Goal: Find specific page/section: Find specific page/section

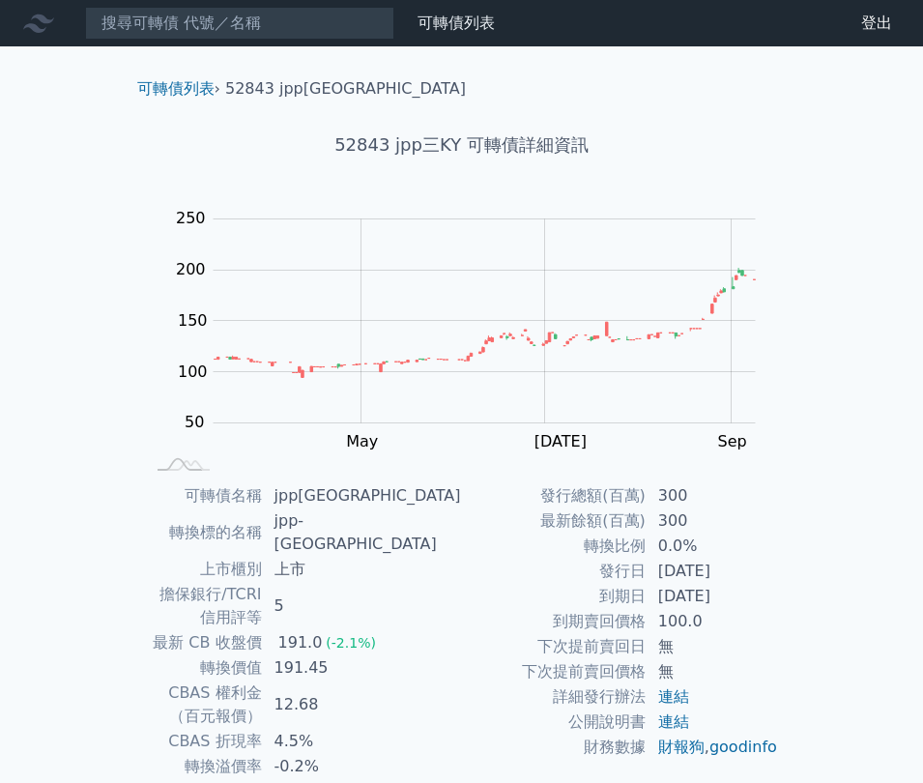
scroll to position [112, 0]
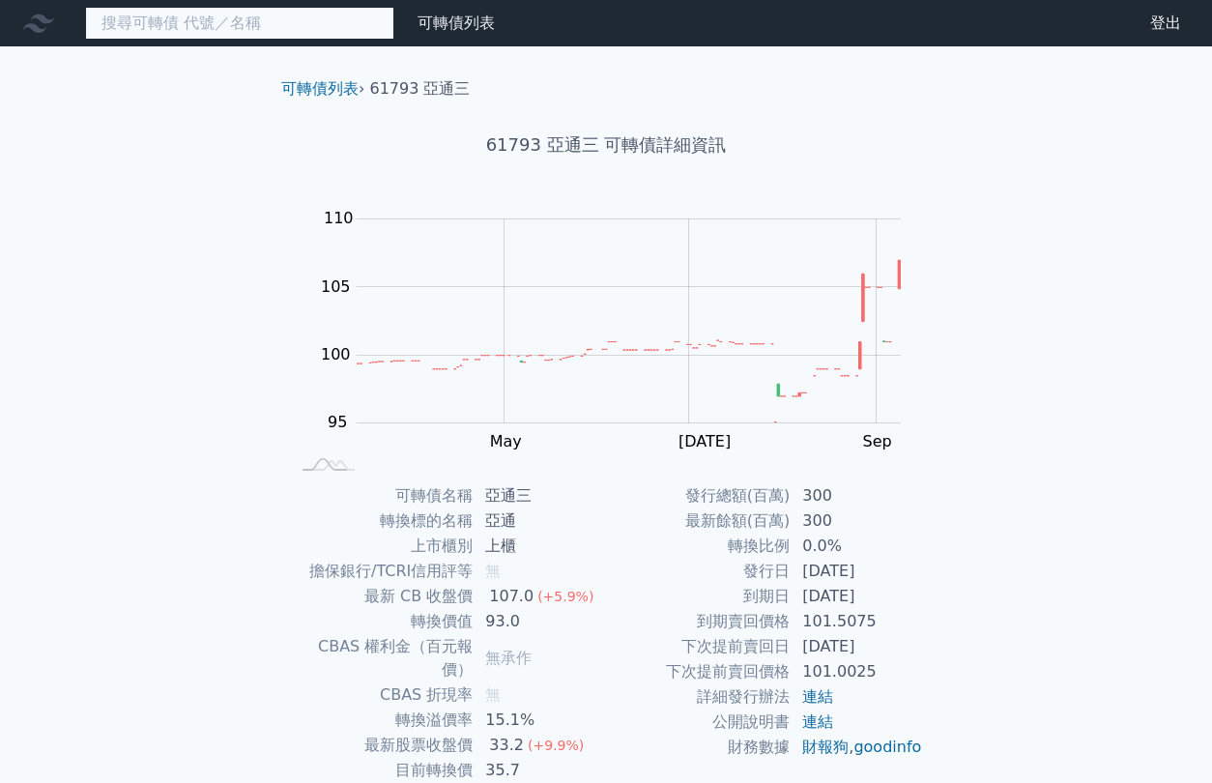
click at [318, 21] on input at bounding box center [239, 23] width 309 height 33
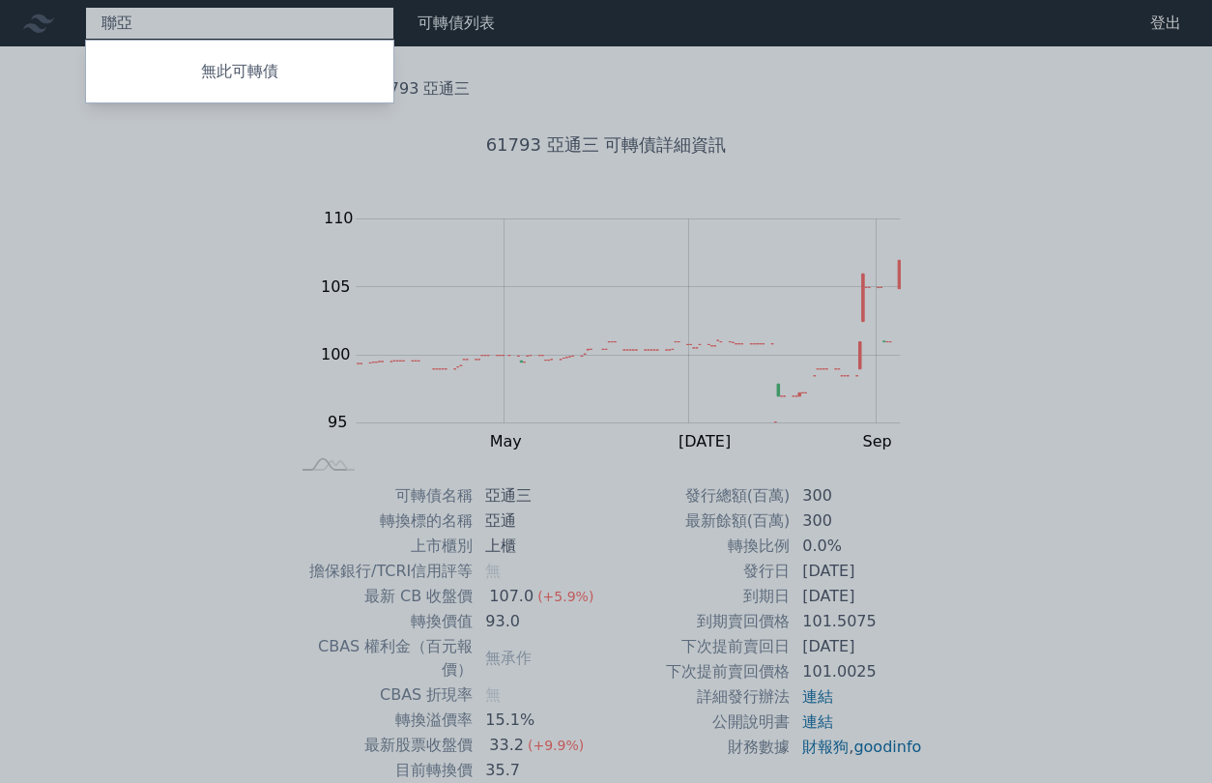
type input "聯"
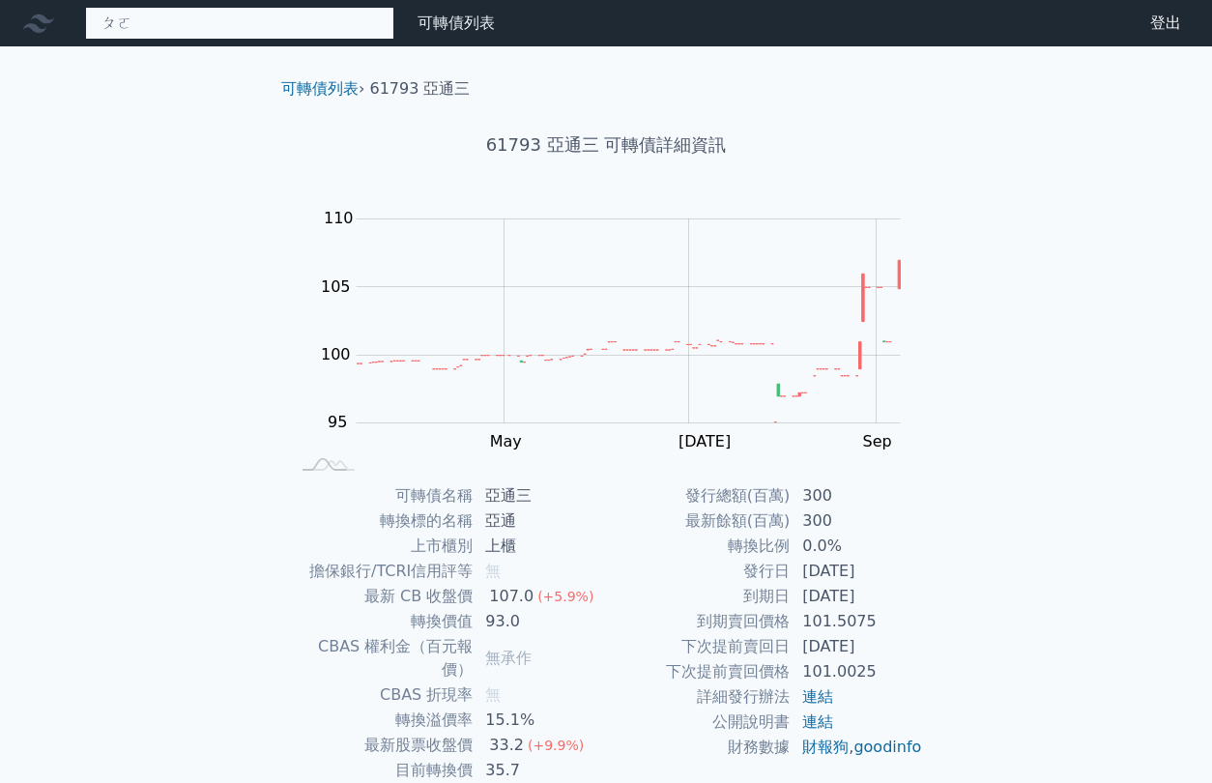
type input "波"
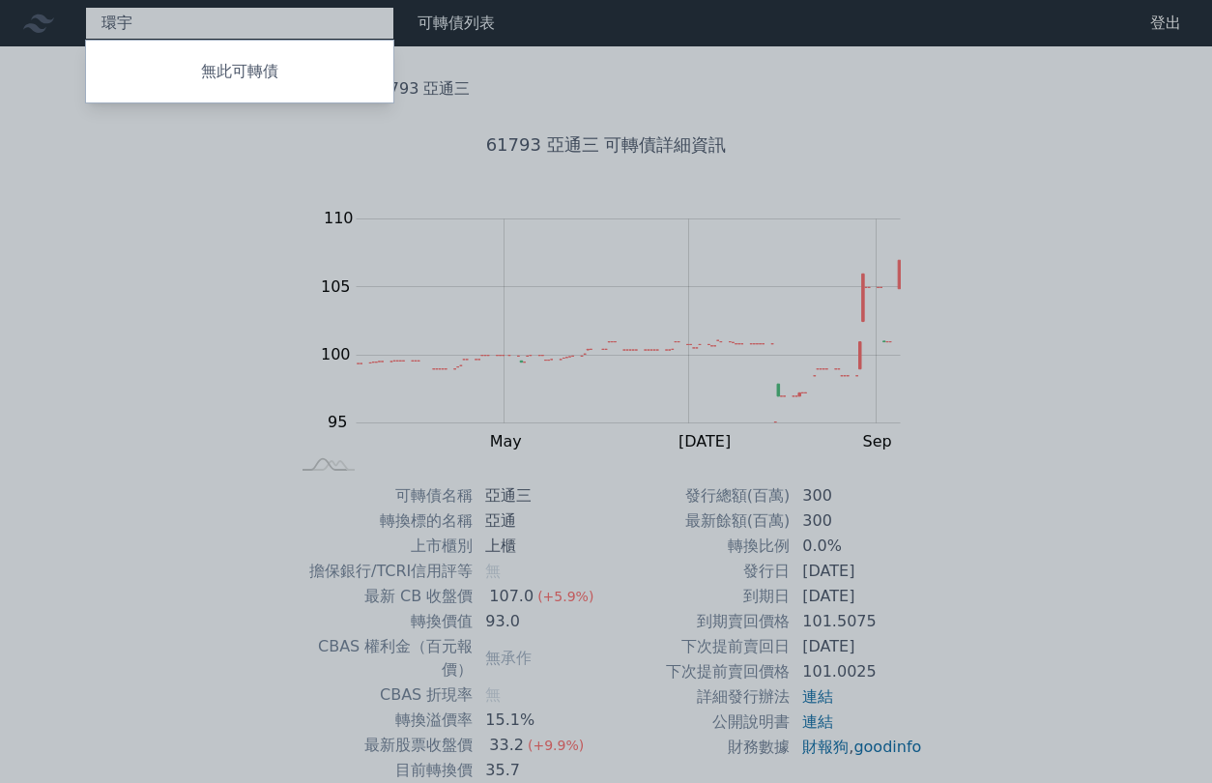
type input "環"
type input "上"
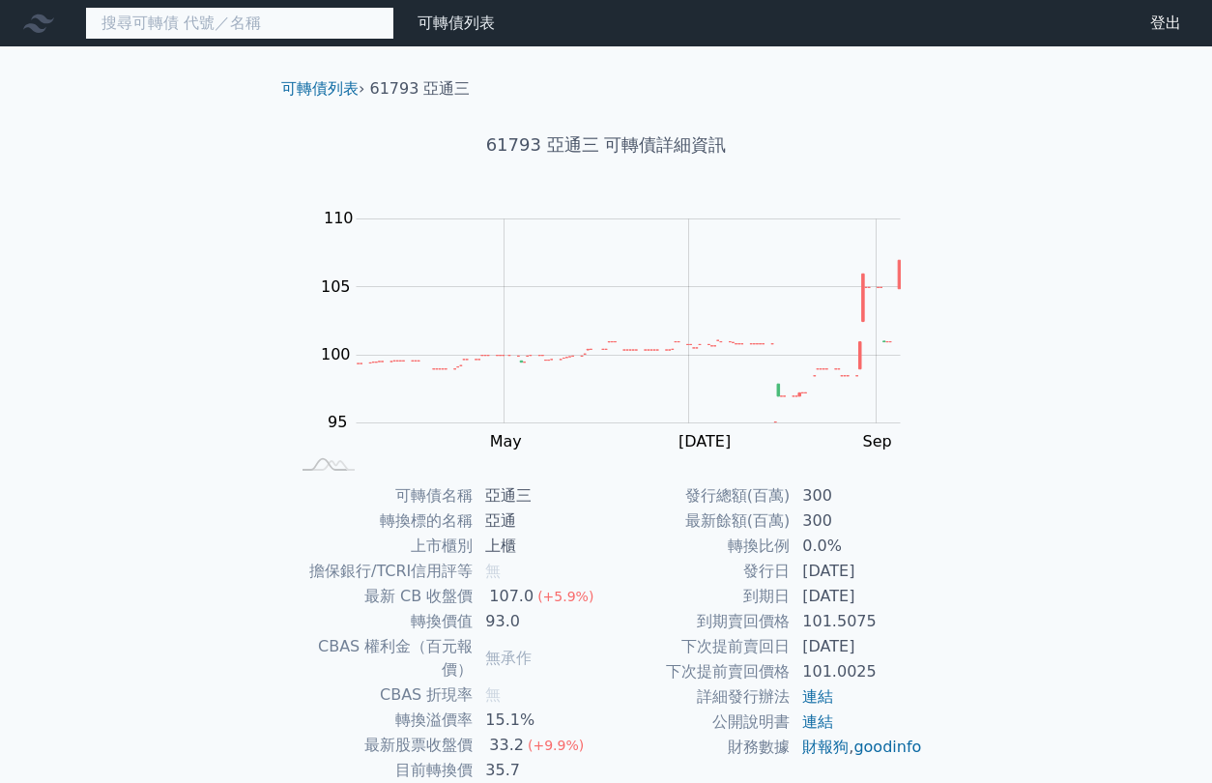
click at [335, 27] on input at bounding box center [239, 23] width 309 height 33
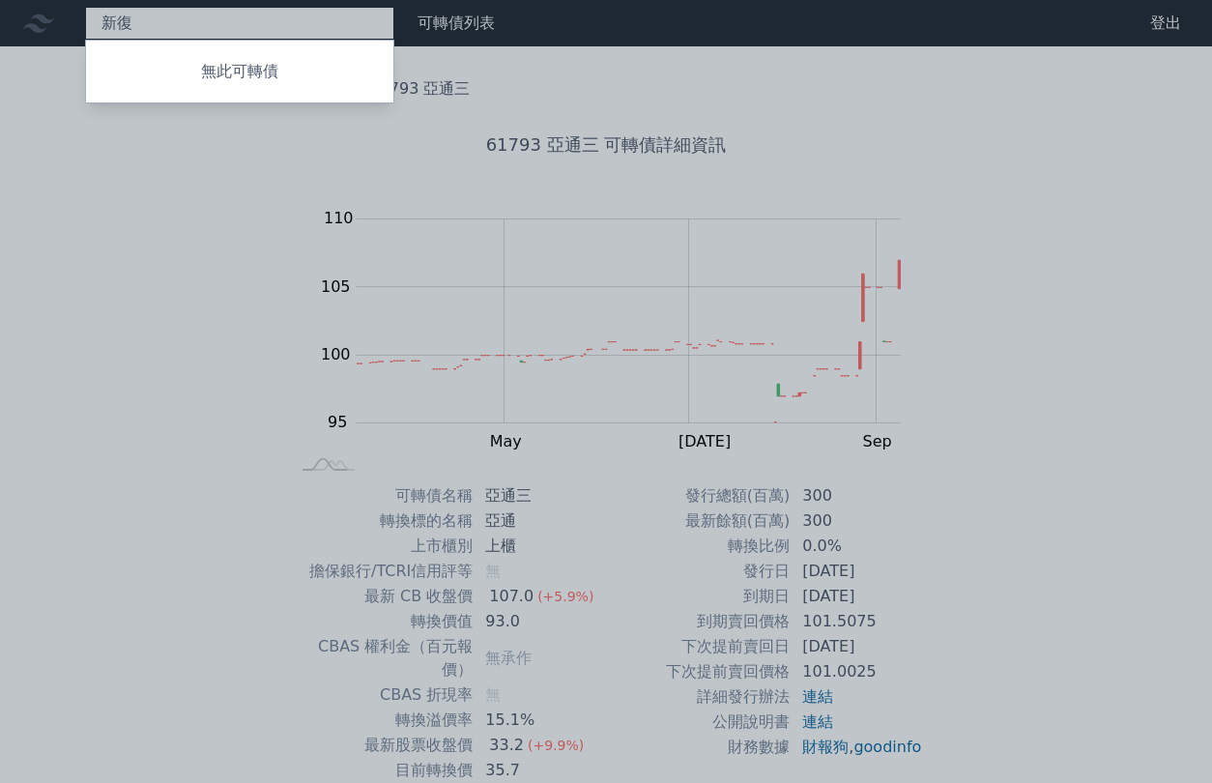
type input "新"
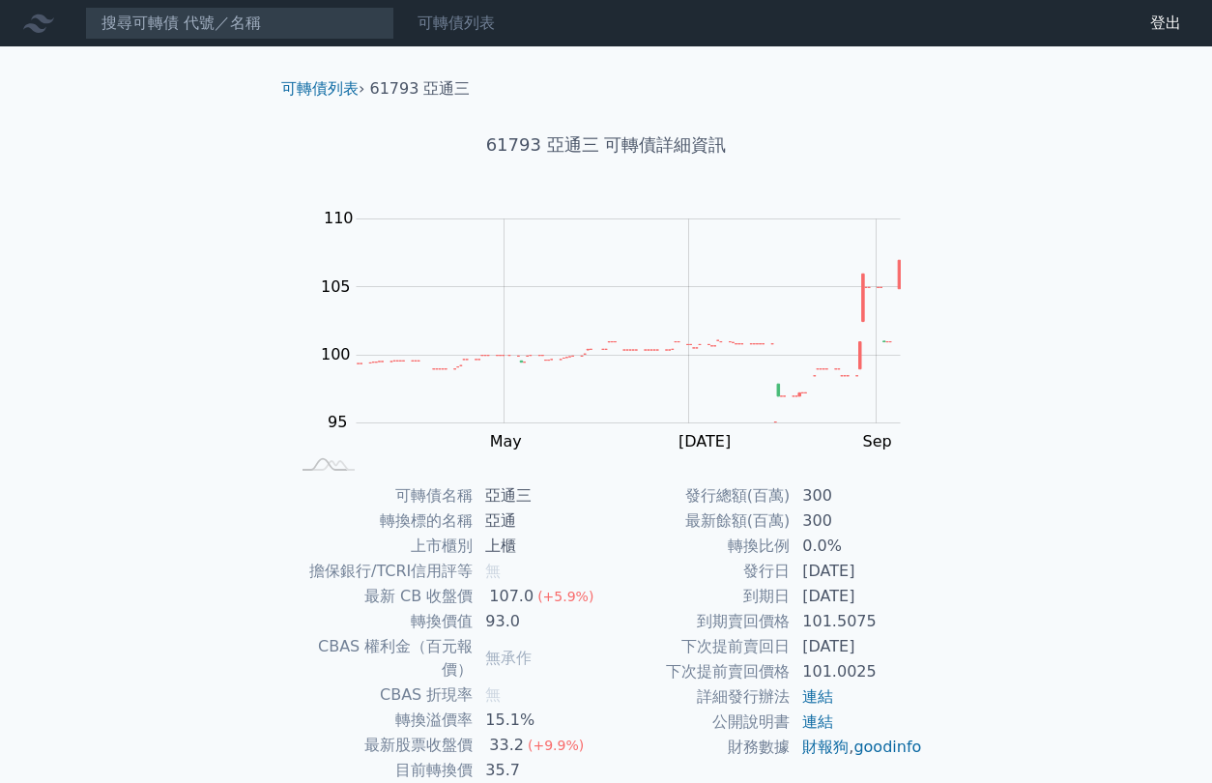
click at [451, 30] on link "可轉債列表" at bounding box center [456, 23] width 77 height 18
